Goal: Obtain resource: Obtain resource

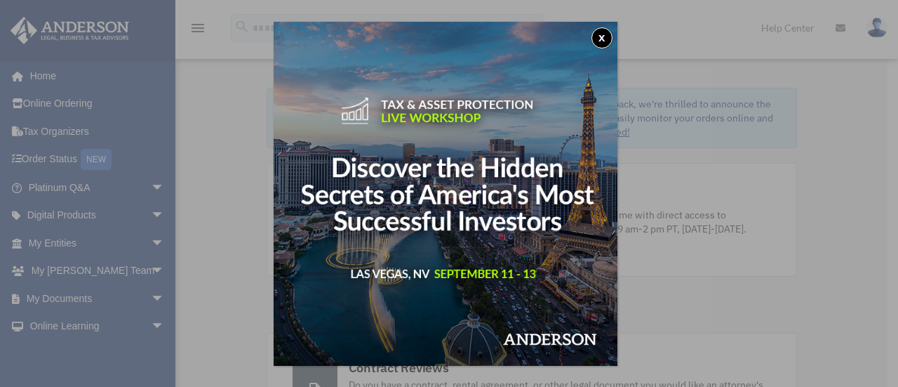
click at [605, 35] on button "x" at bounding box center [601, 37] width 21 height 21
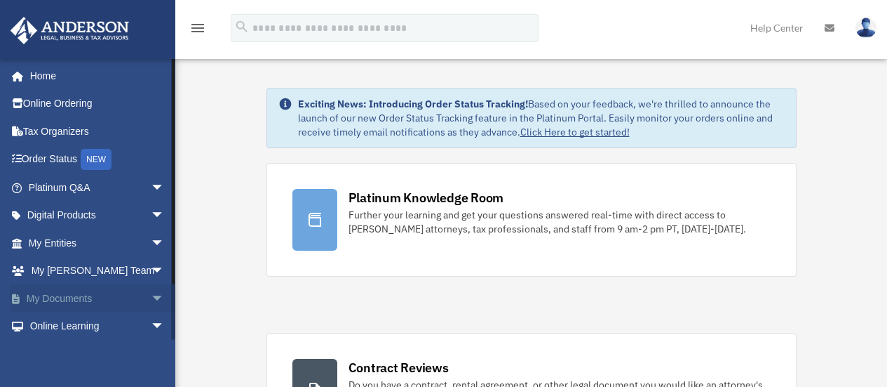
click at [151, 295] on span "arrow_drop_down" at bounding box center [165, 298] width 28 height 29
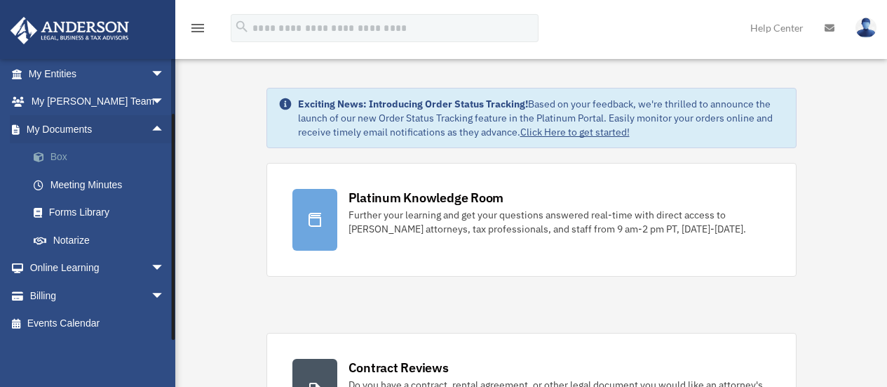
click at [69, 157] on link "Box" at bounding box center [103, 157] width 166 height 28
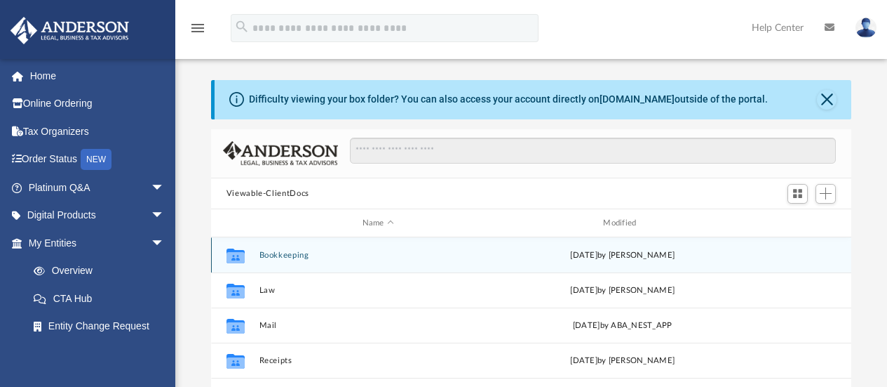
scroll to position [70, 0]
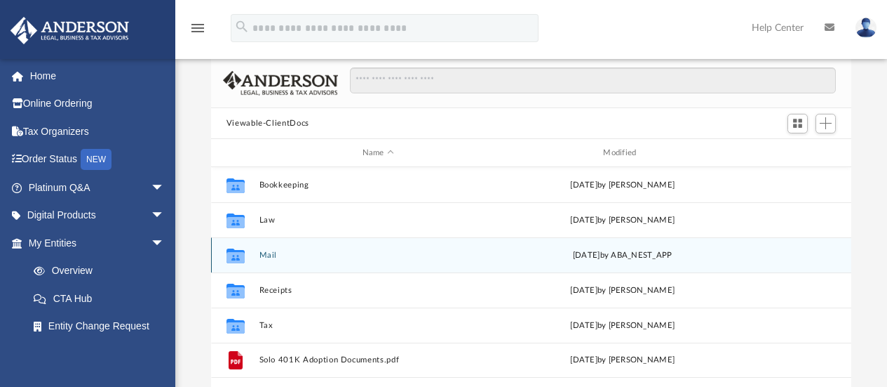
click at [257, 254] on div "Collaborated Folder Mail [DATE] by ABA_NEST_APP" at bounding box center [531, 254] width 641 height 35
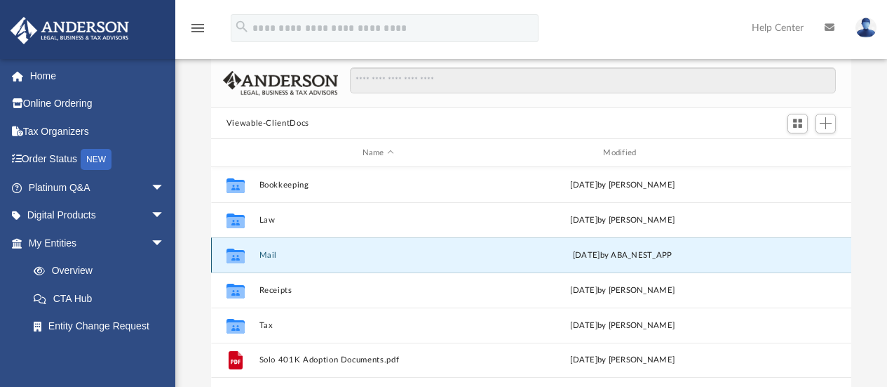
click at [267, 256] on button "Mail" at bounding box center [378, 254] width 238 height 9
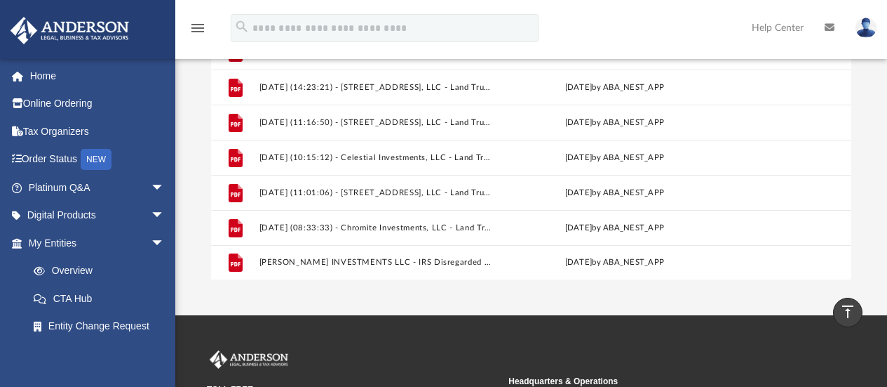
scroll to position [217, 0]
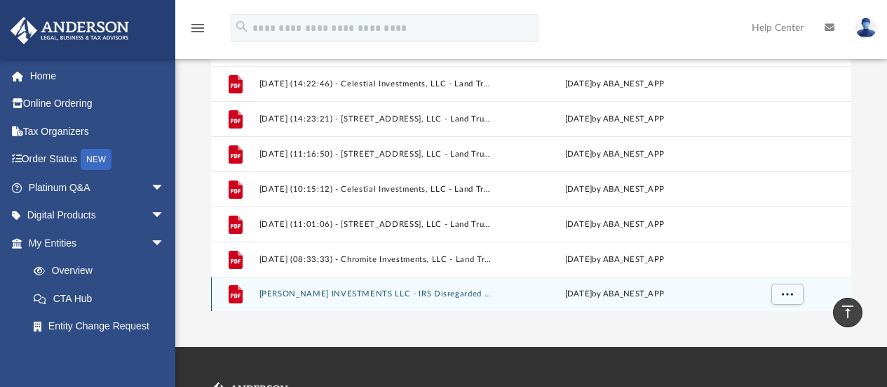
click at [302, 290] on button "[PERSON_NAME] INVESTMENTS LLC - IRS Disregarded Election Acceptance.pdf" at bounding box center [375, 294] width 233 height 9
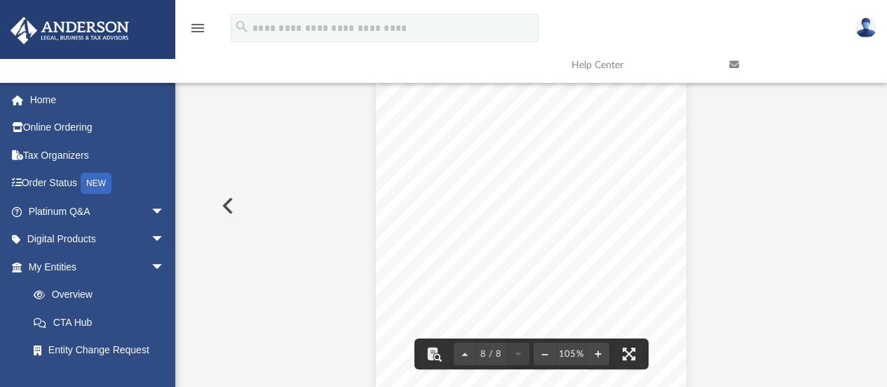
scroll to position [5859, 0]
